Goal: Task Accomplishment & Management: Use online tool/utility

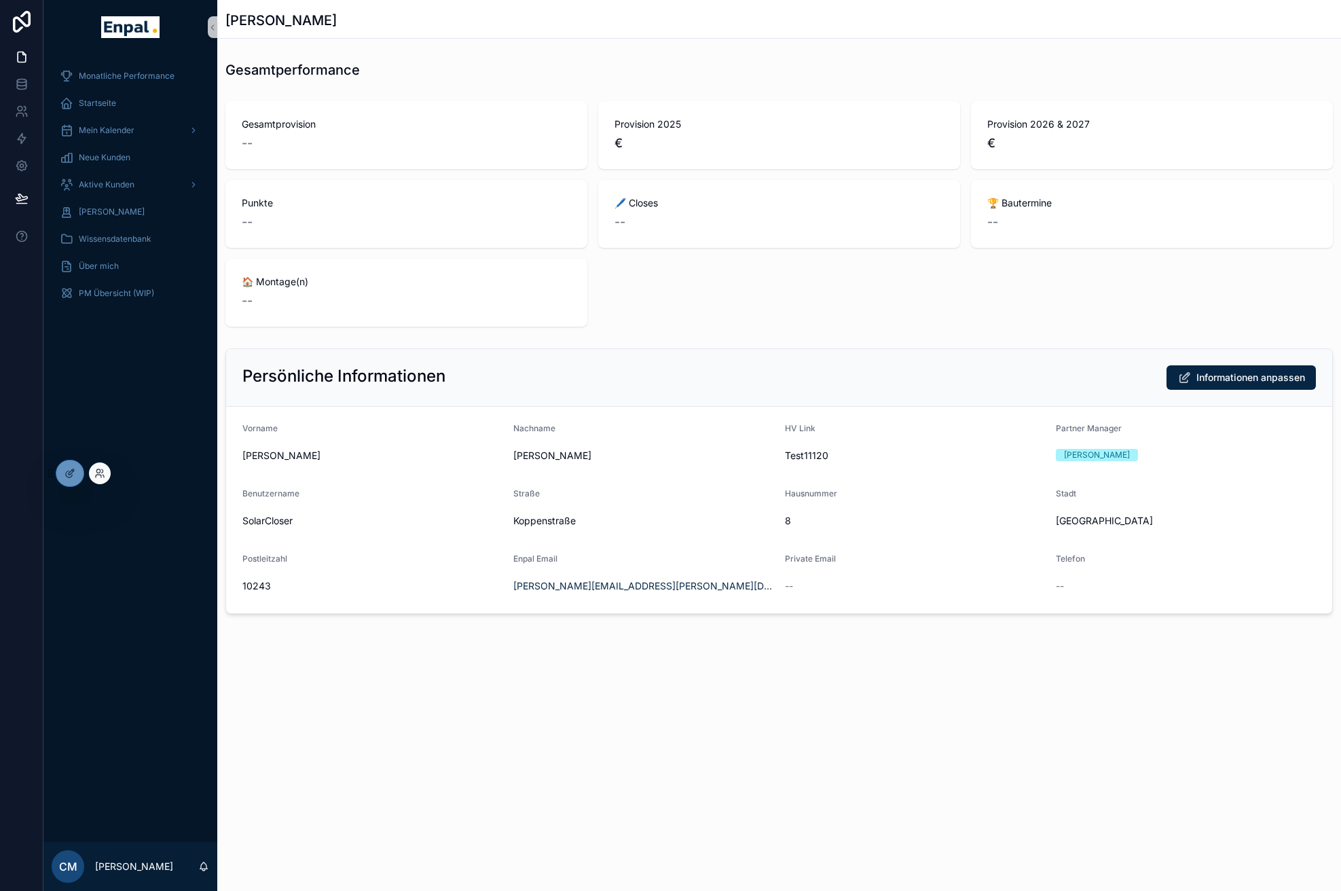
click at [105, 479] on div at bounding box center [100, 473] width 22 height 22
click at [96, 470] on icon at bounding box center [99, 473] width 11 height 11
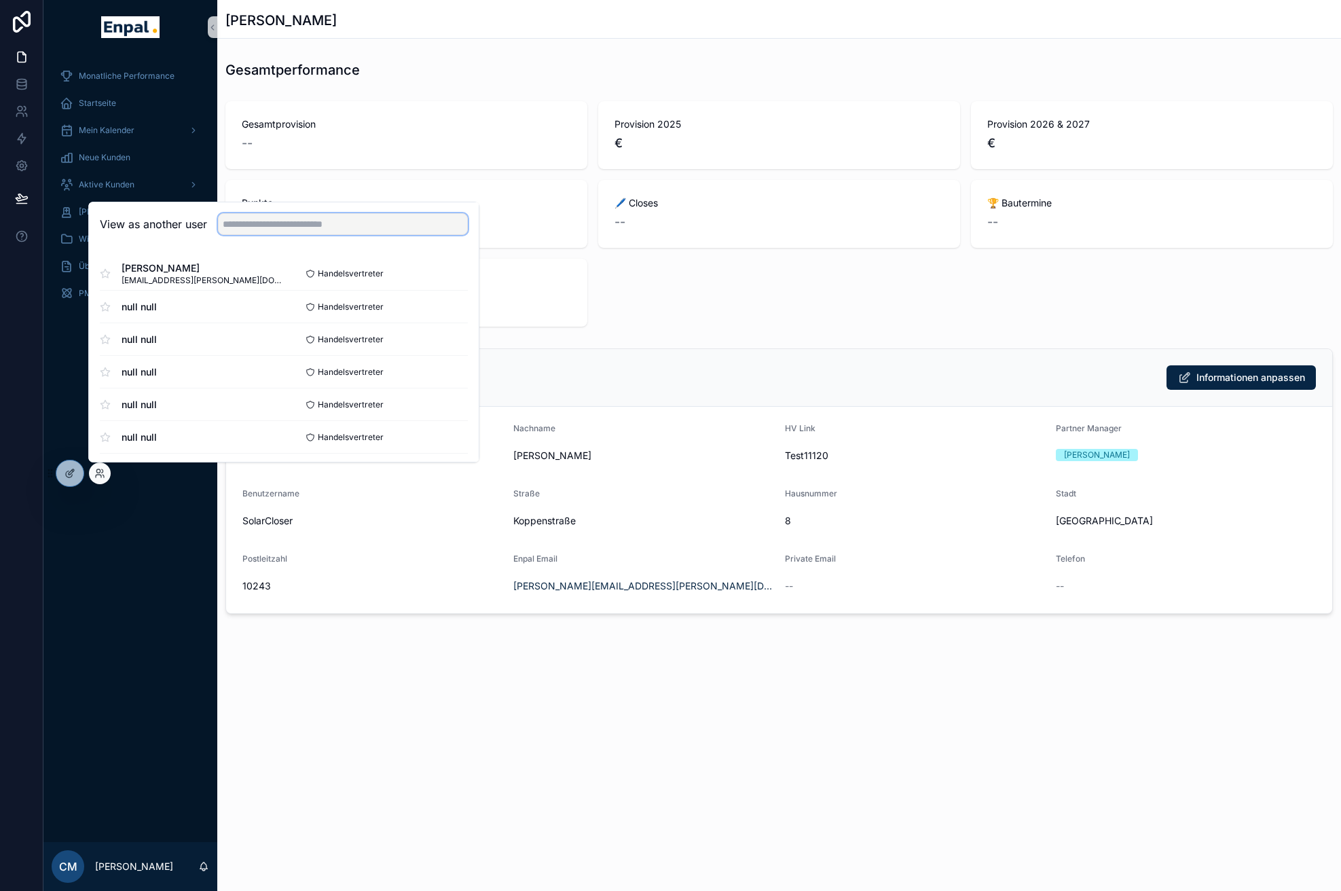
click at [240, 231] on input "text" at bounding box center [343, 224] width 250 height 22
type input "*"
type input "*****"
click at [445, 270] on button "Select" at bounding box center [449, 274] width 35 height 20
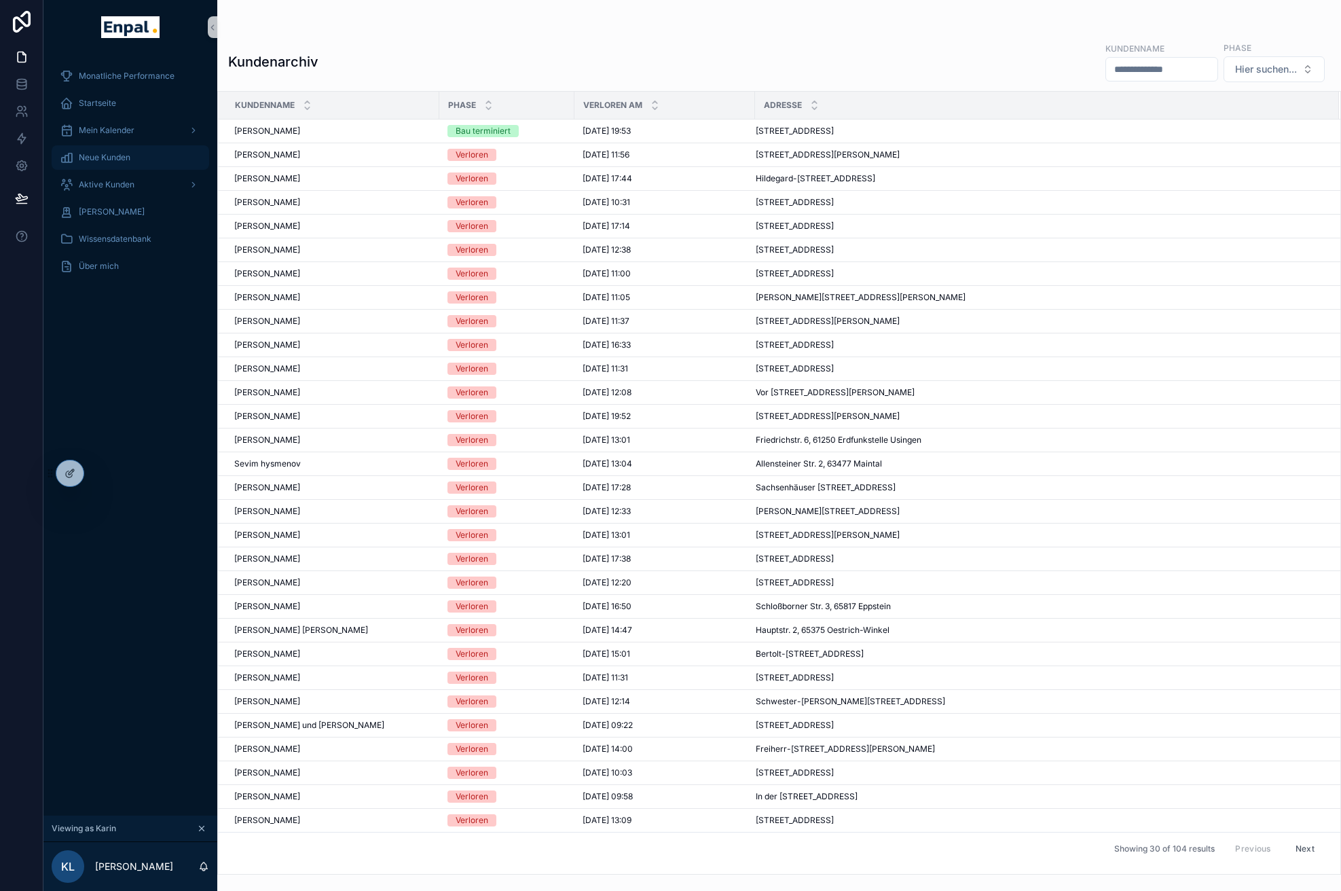
click at [109, 152] on span "Neue Kunden" at bounding box center [105, 157] width 52 height 11
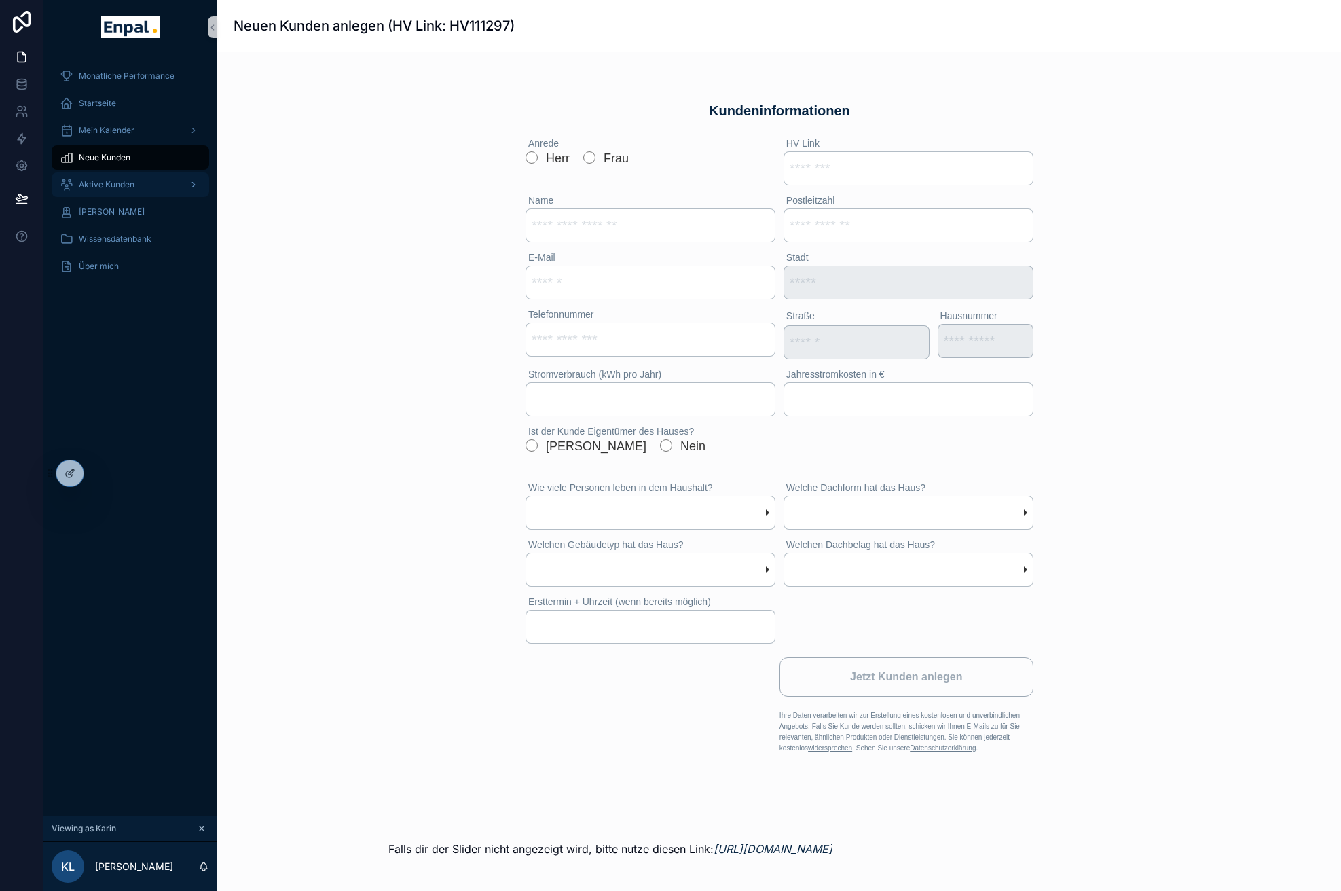
click at [96, 181] on span "Aktive Kunden" at bounding box center [107, 184] width 56 height 11
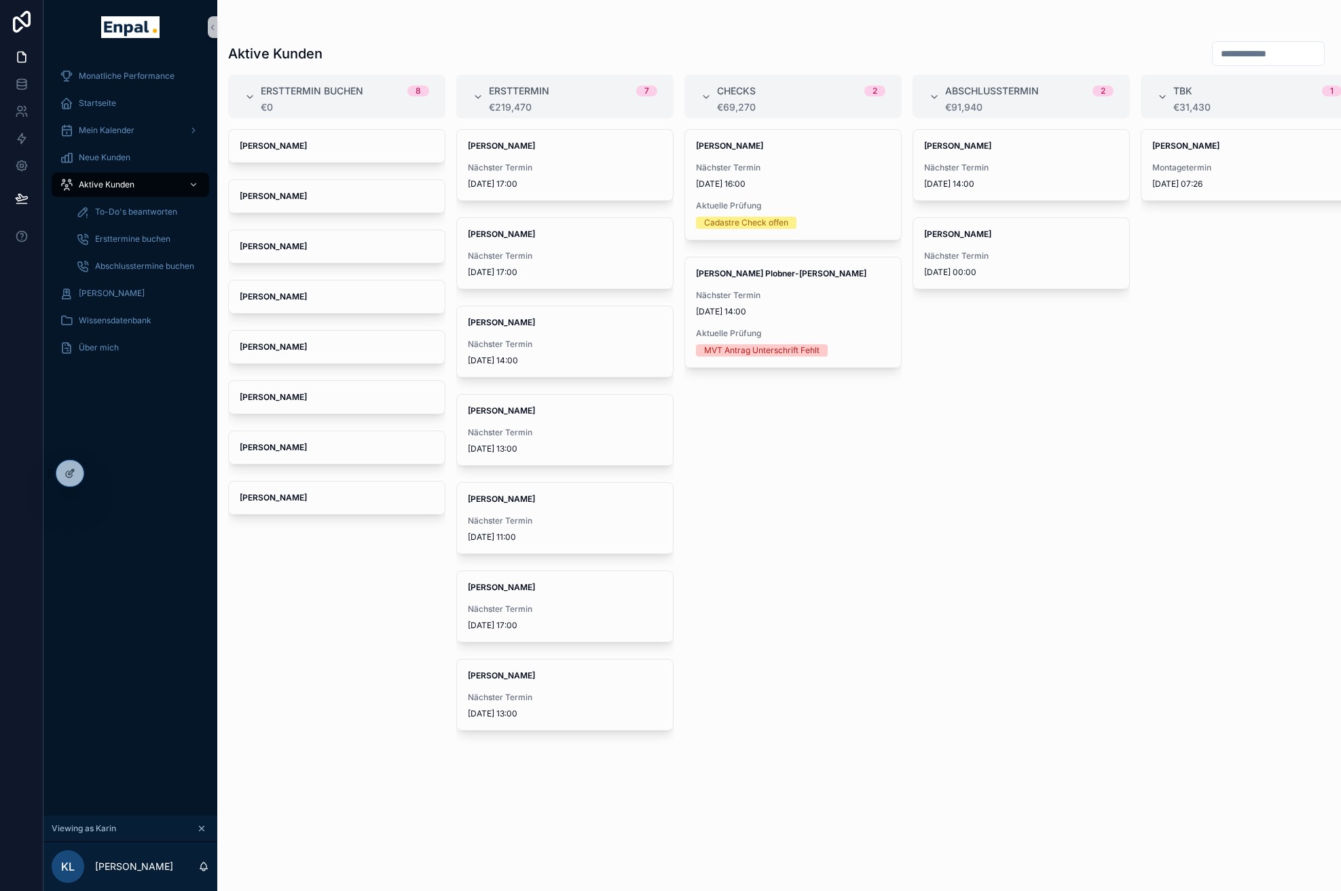
click at [1212, 56] on input "scrollable content" at bounding box center [1267, 53] width 111 height 19
paste input "*******"
type input "*******"
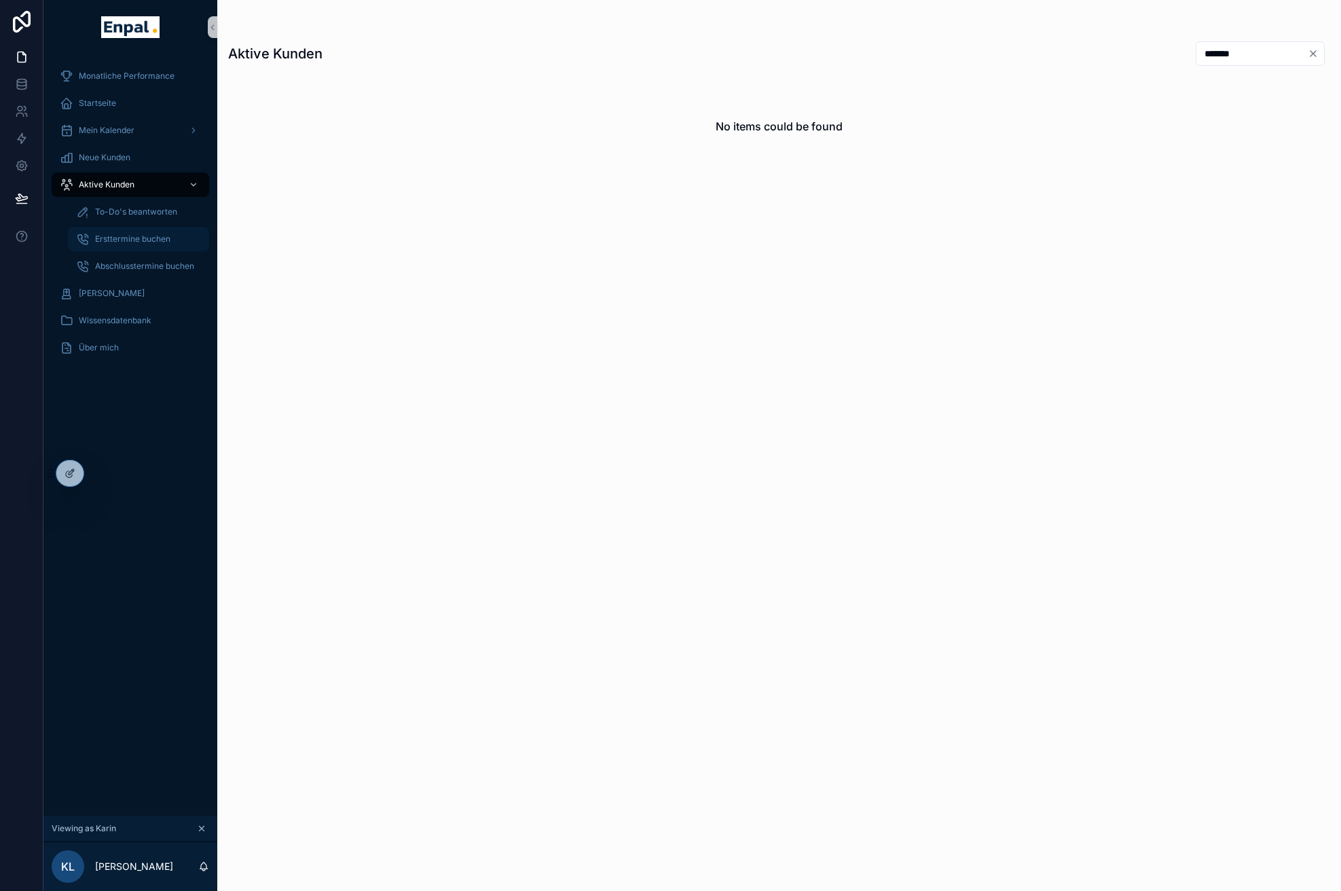
click at [113, 244] on div "Ersttermine buchen" at bounding box center [138, 239] width 125 height 22
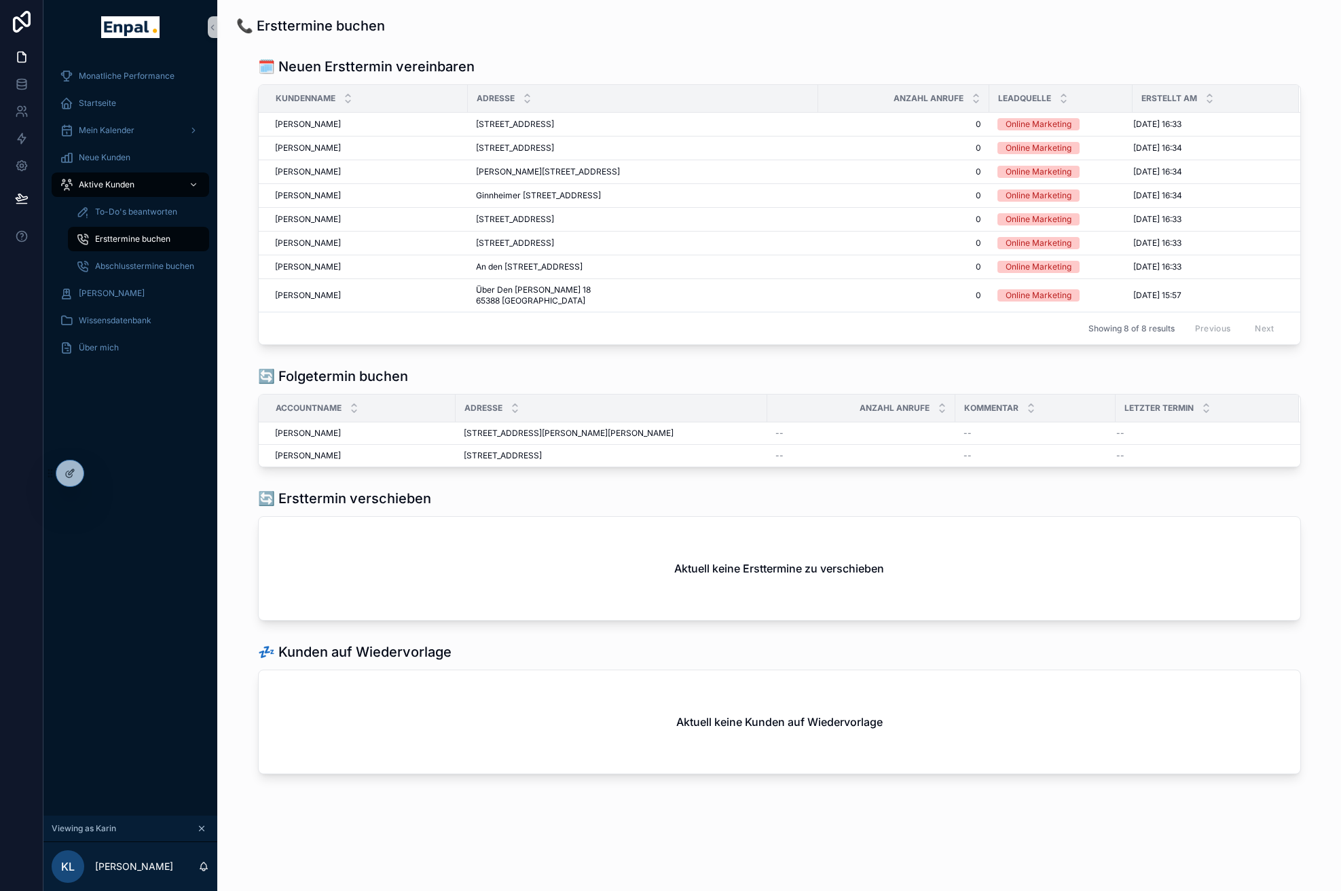
click at [599, 14] on div "📞 Ersttermine buchen" at bounding box center [779, 26] width 1102 height 30
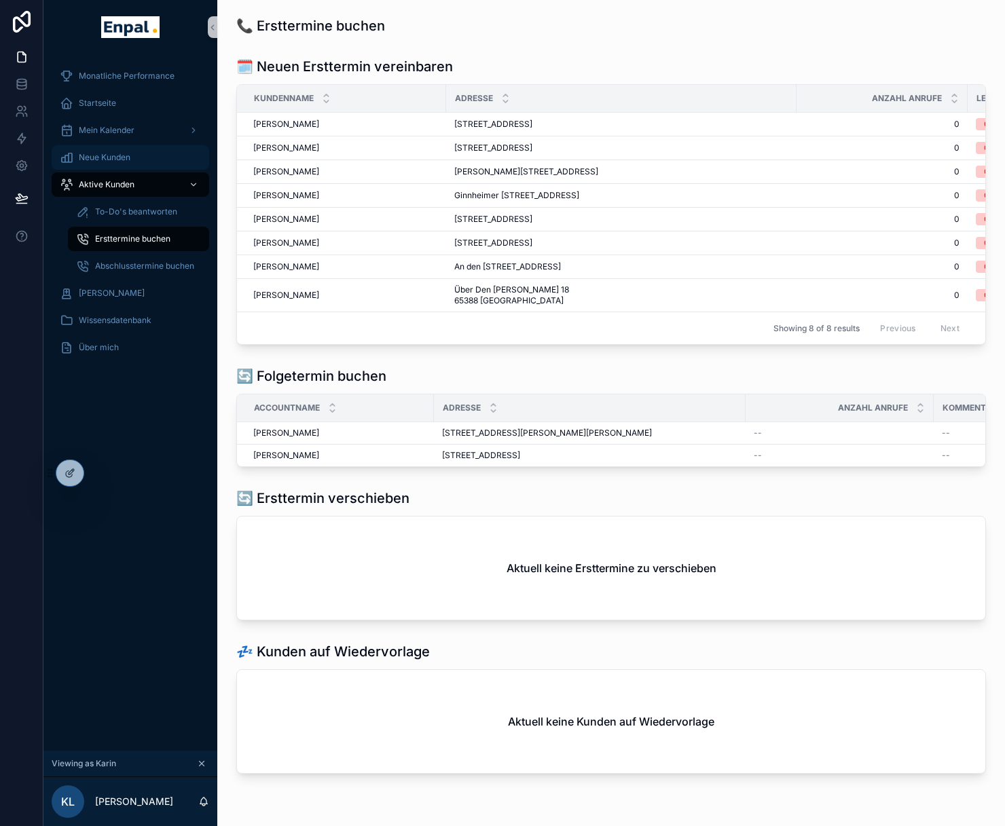
click at [108, 168] on div "Neue Kunden" at bounding box center [130, 158] width 141 height 22
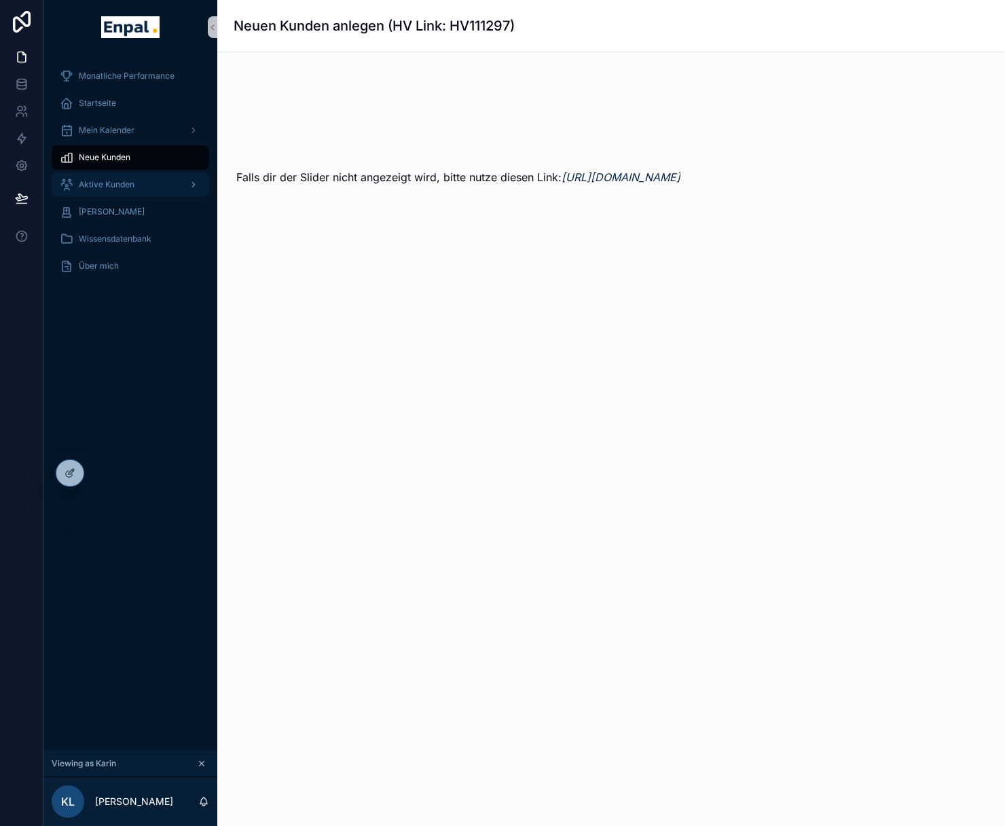
click at [108, 185] on span "Aktive Kunden" at bounding box center [107, 184] width 56 height 11
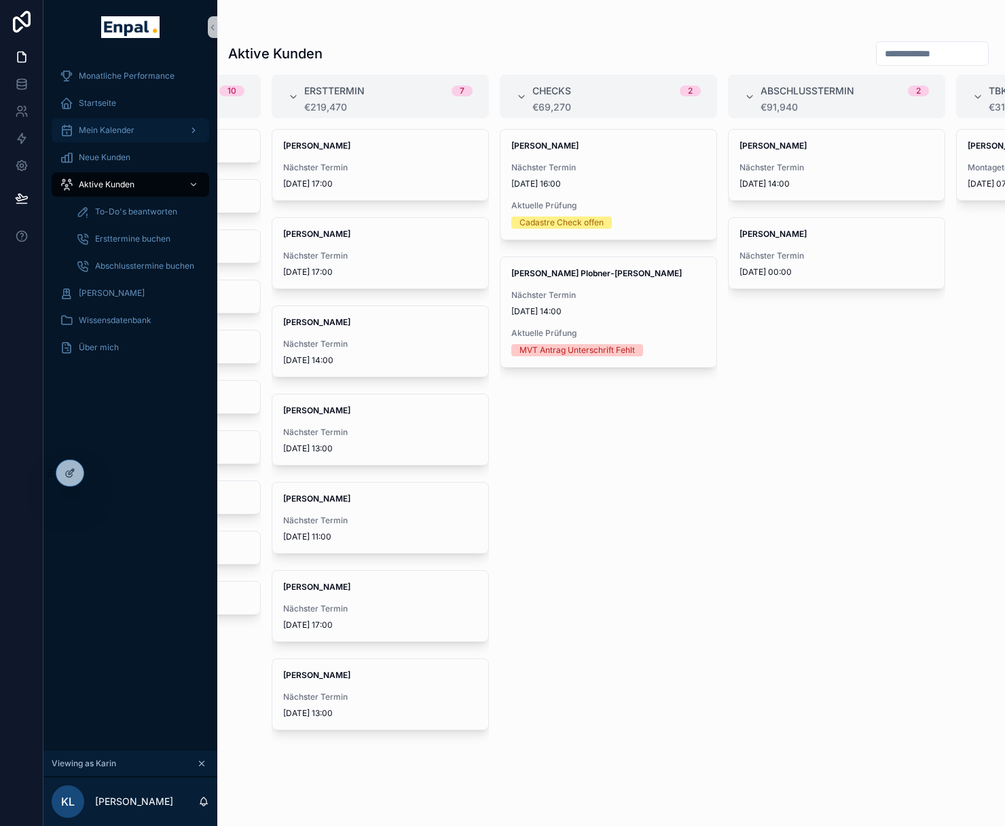
scroll to position [0, 185]
